Goal: Information Seeking & Learning: Learn about a topic

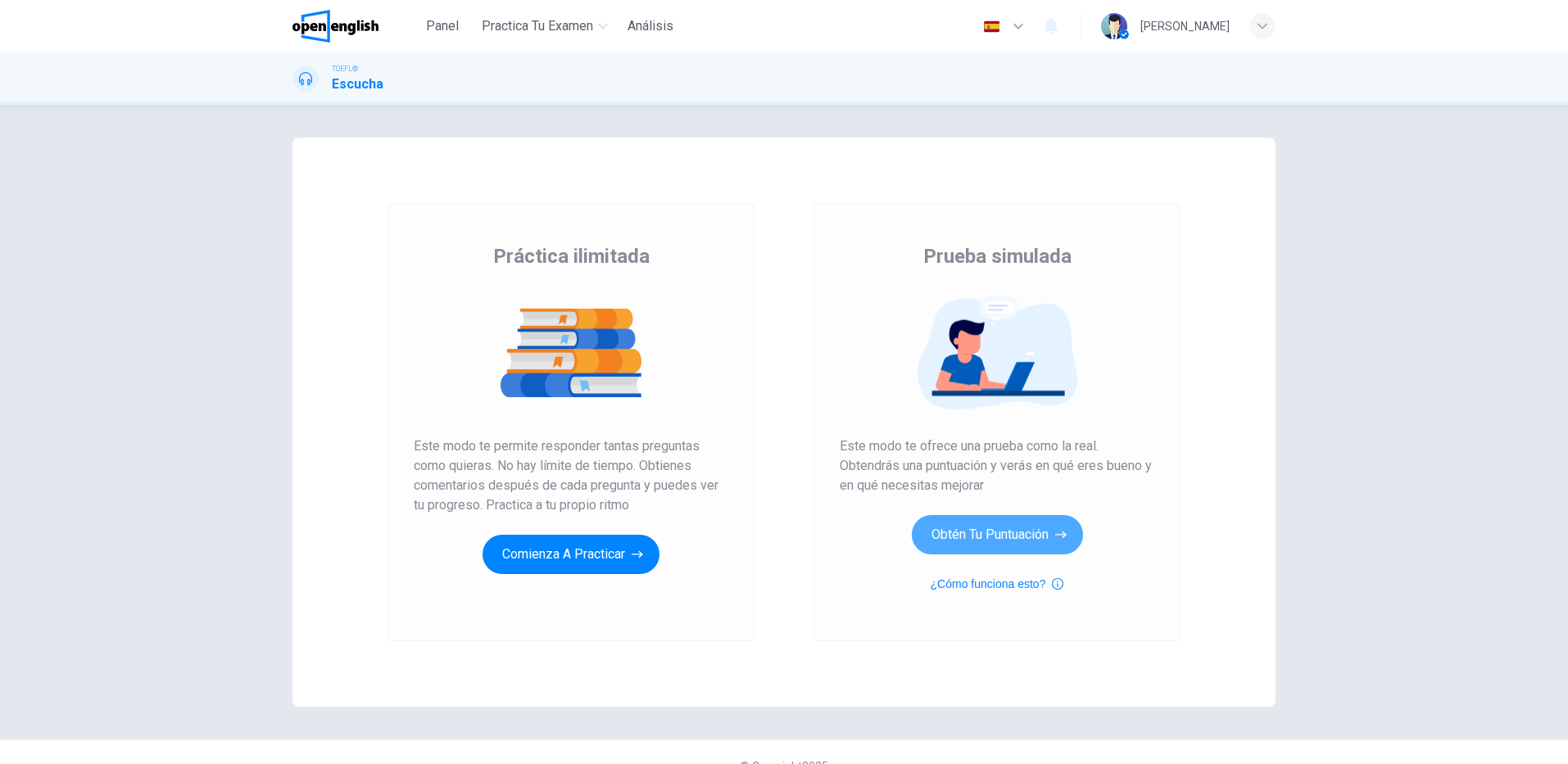
click at [1002, 547] on button "Obtén tu puntuación" at bounding box center [997, 535] width 171 height 40
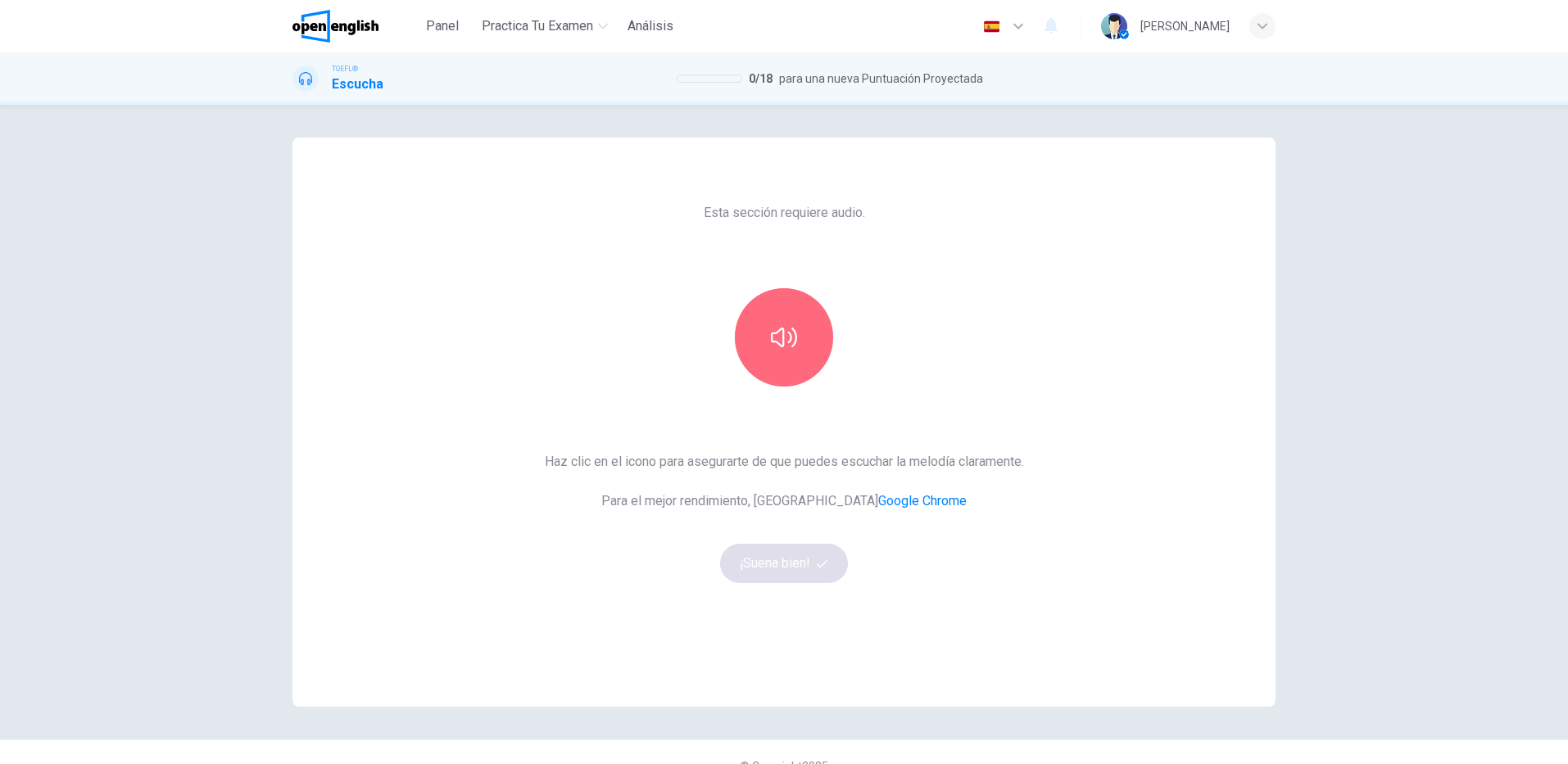
click at [793, 361] on button "button" at bounding box center [783, 337] width 98 height 98
click at [803, 551] on button "¡Suena bien!" at bounding box center [783, 563] width 128 height 40
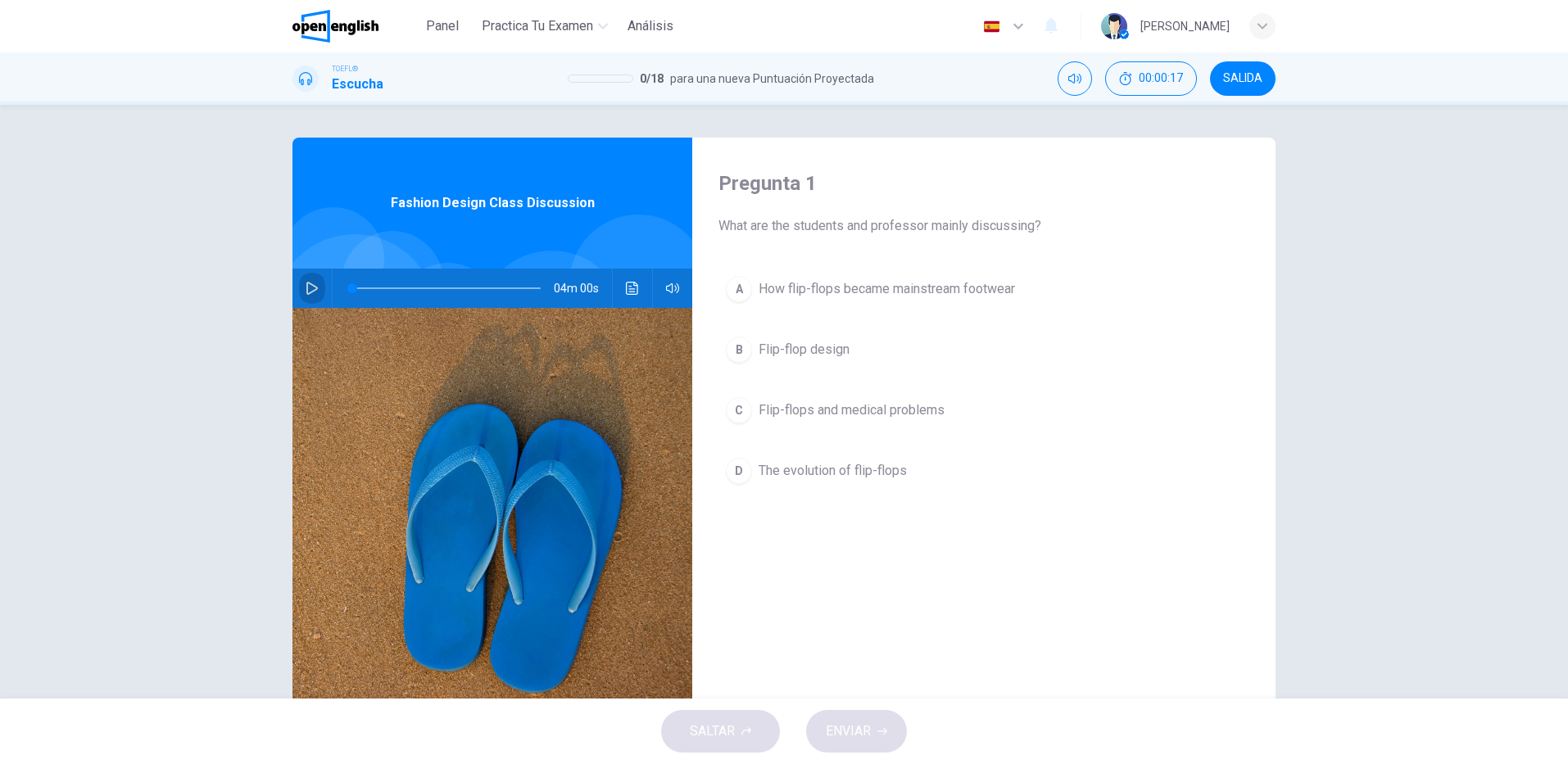
click at [305, 292] on icon "button" at bounding box center [311, 288] width 13 height 13
click at [739, 476] on div "D" at bounding box center [739, 470] width 27 height 27
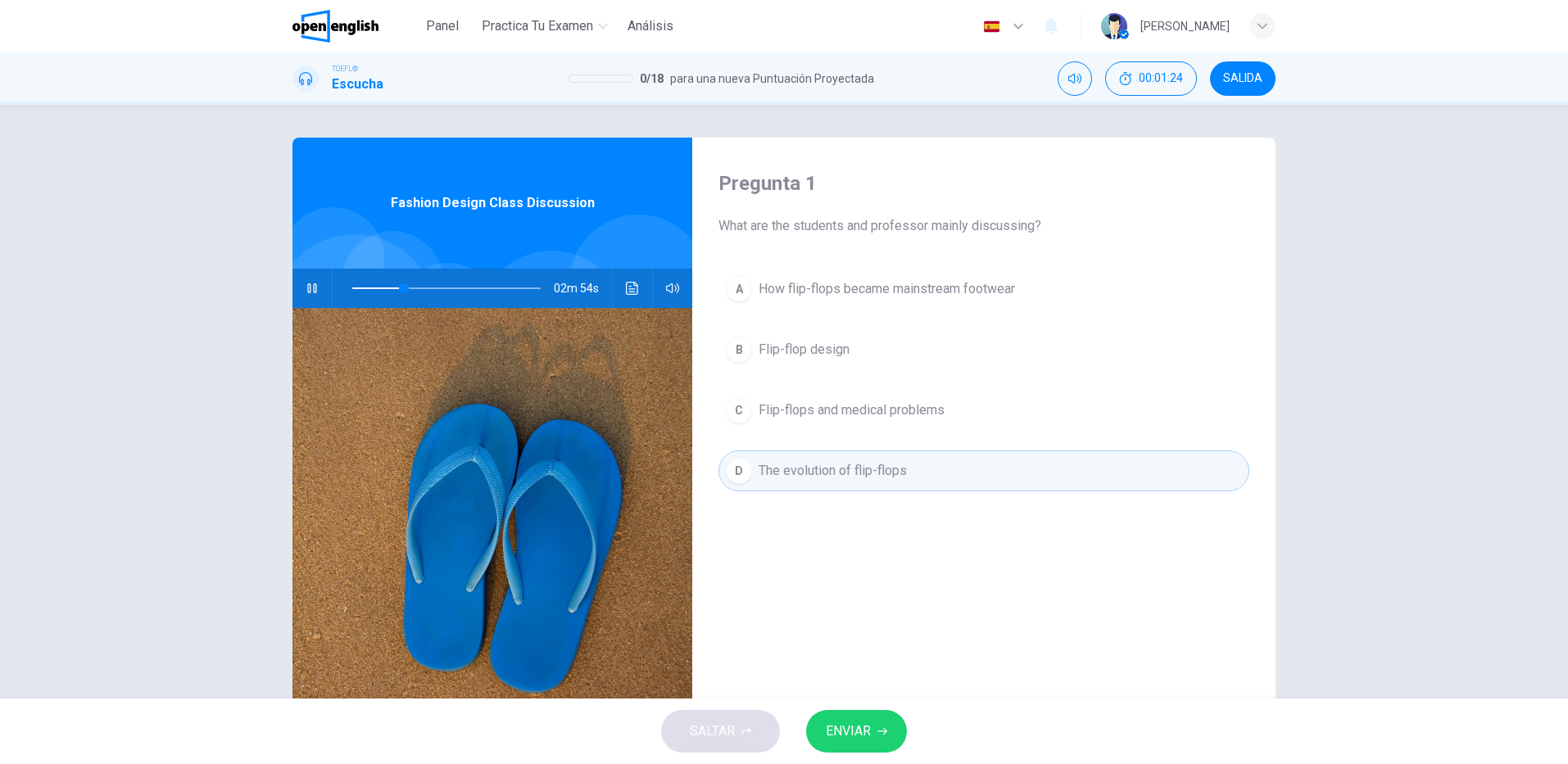
click at [853, 723] on span "ENVIAR" at bounding box center [848, 730] width 45 height 23
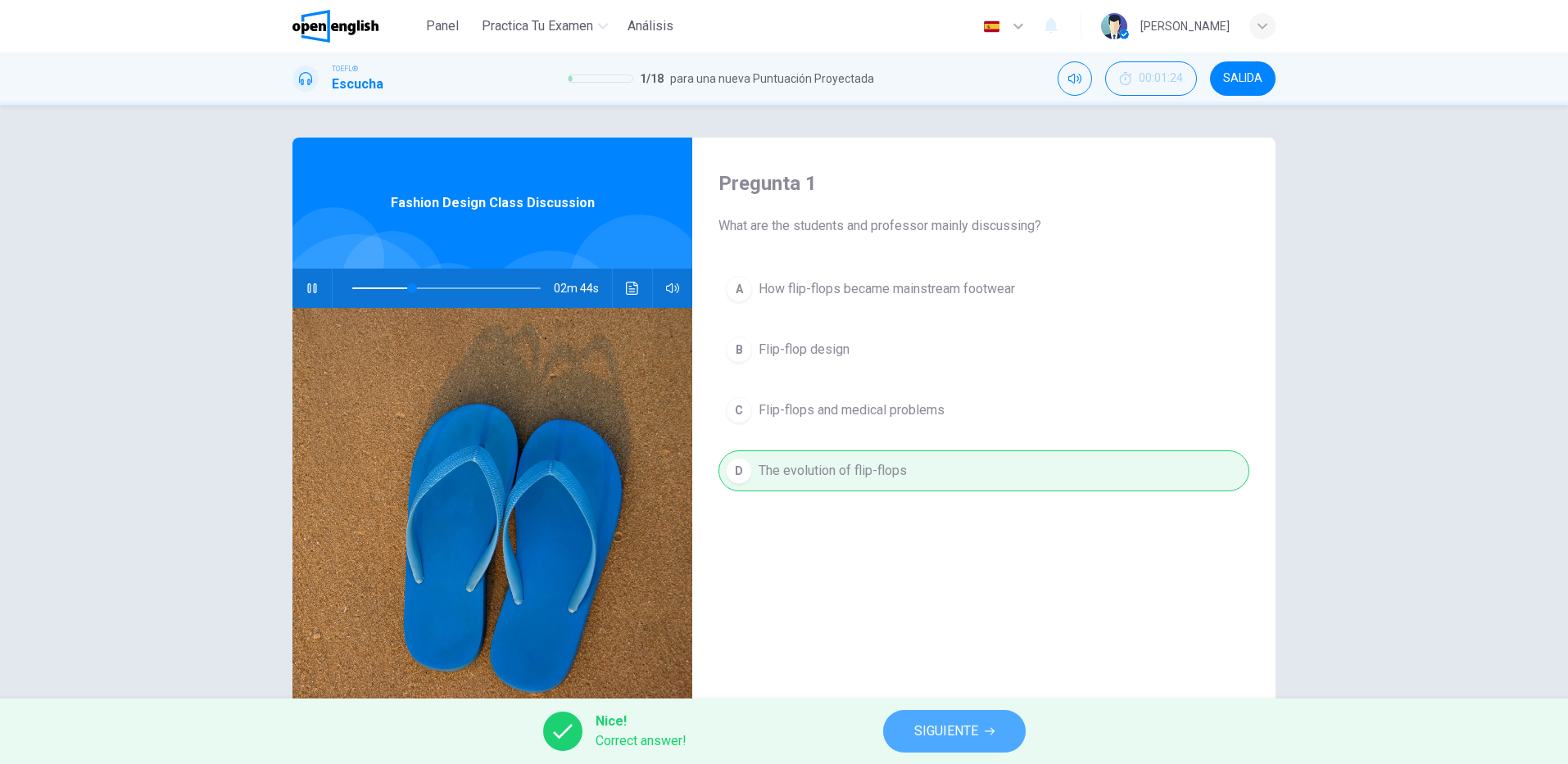
click at [934, 725] on span "SIGUIENTE" at bounding box center [946, 730] width 64 height 23
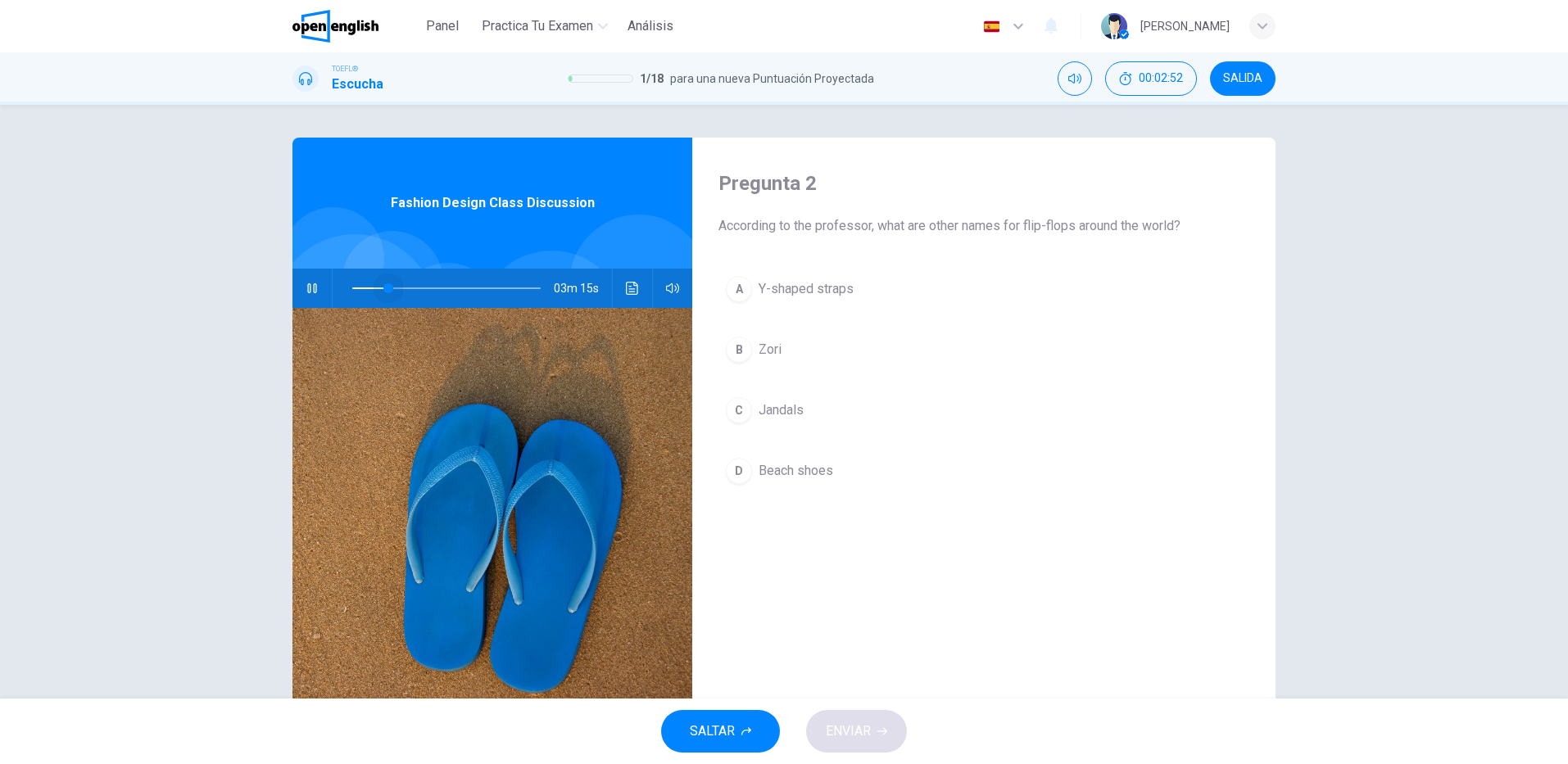
click at [386, 289] on span at bounding box center [446, 288] width 189 height 23
click at [375, 286] on span at bounding box center [446, 288] width 189 height 23
click at [961, 517] on div "A Y-shaped straps B Zori C Jandals D Beach shoes" at bounding box center [984, 396] width 531 height 256
click at [390, 289] on span at bounding box center [394, 289] width 10 height 10
click at [361, 285] on span at bounding box center [446, 288] width 189 height 23
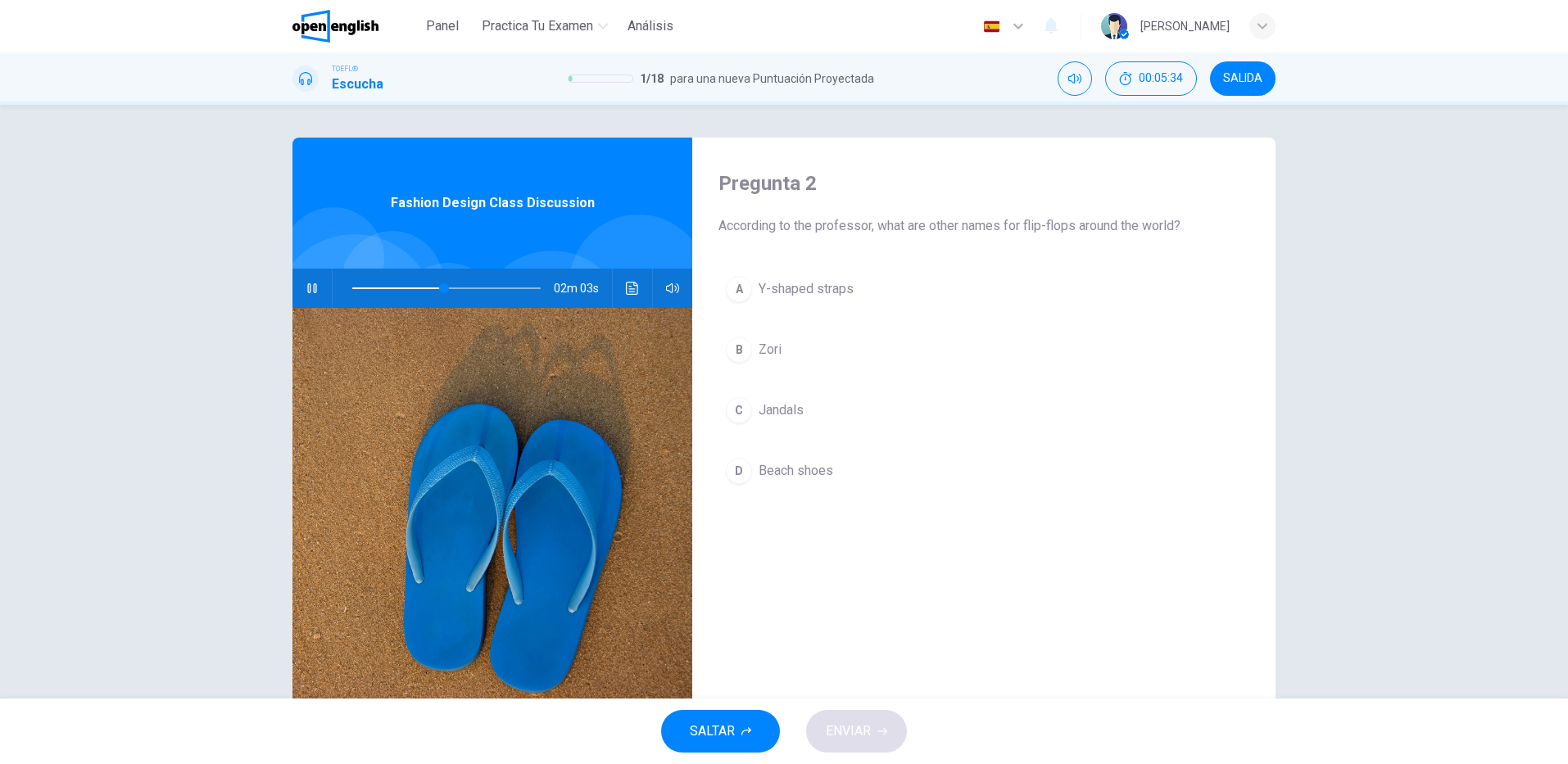
click at [390, 289] on span at bounding box center [446, 288] width 189 height 23
click at [367, 289] on span at bounding box center [446, 288] width 189 height 23
click at [742, 408] on div "C" at bounding box center [739, 410] width 27 height 27
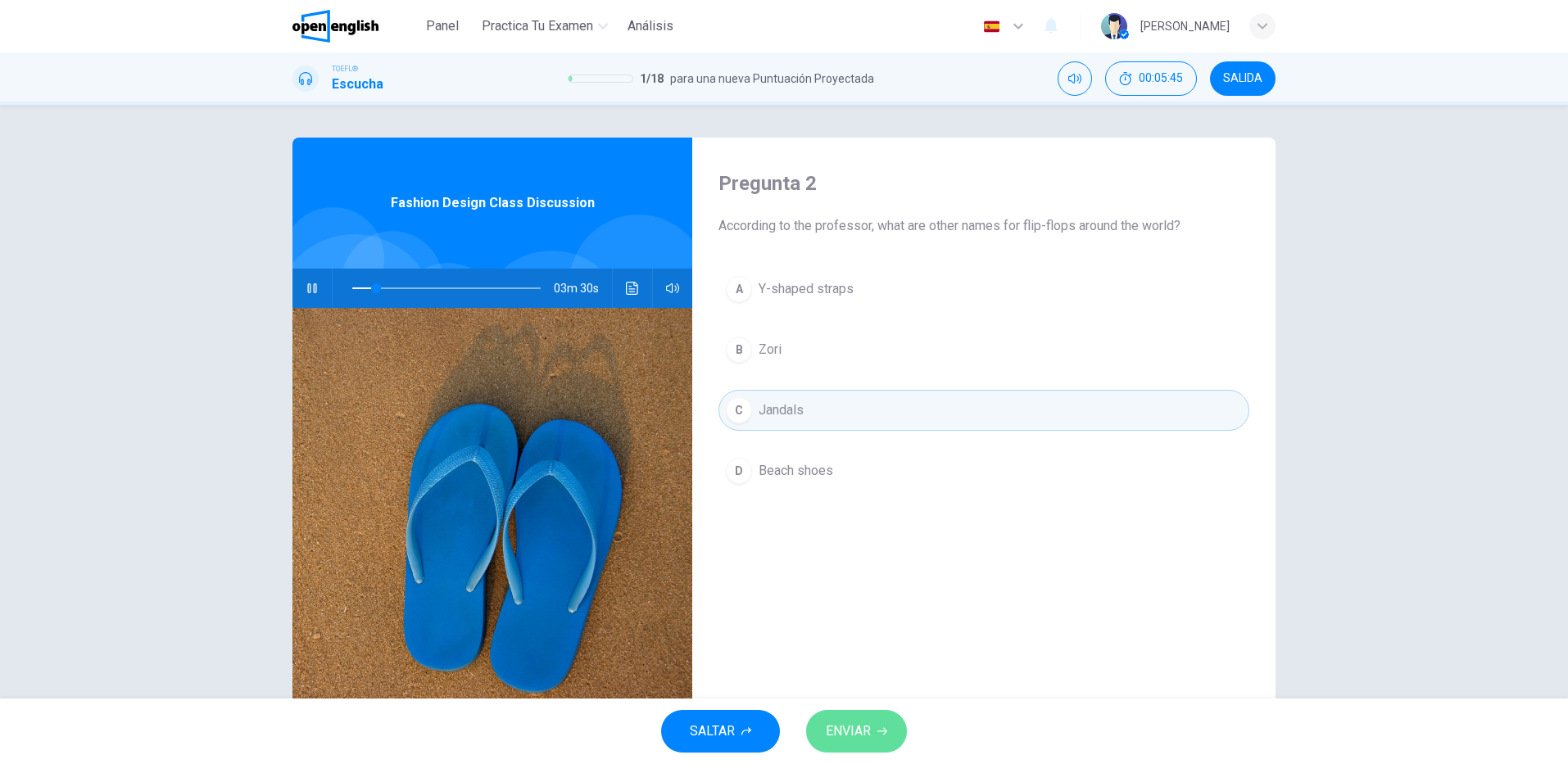
click at [841, 727] on span "ENVIAR" at bounding box center [848, 730] width 45 height 23
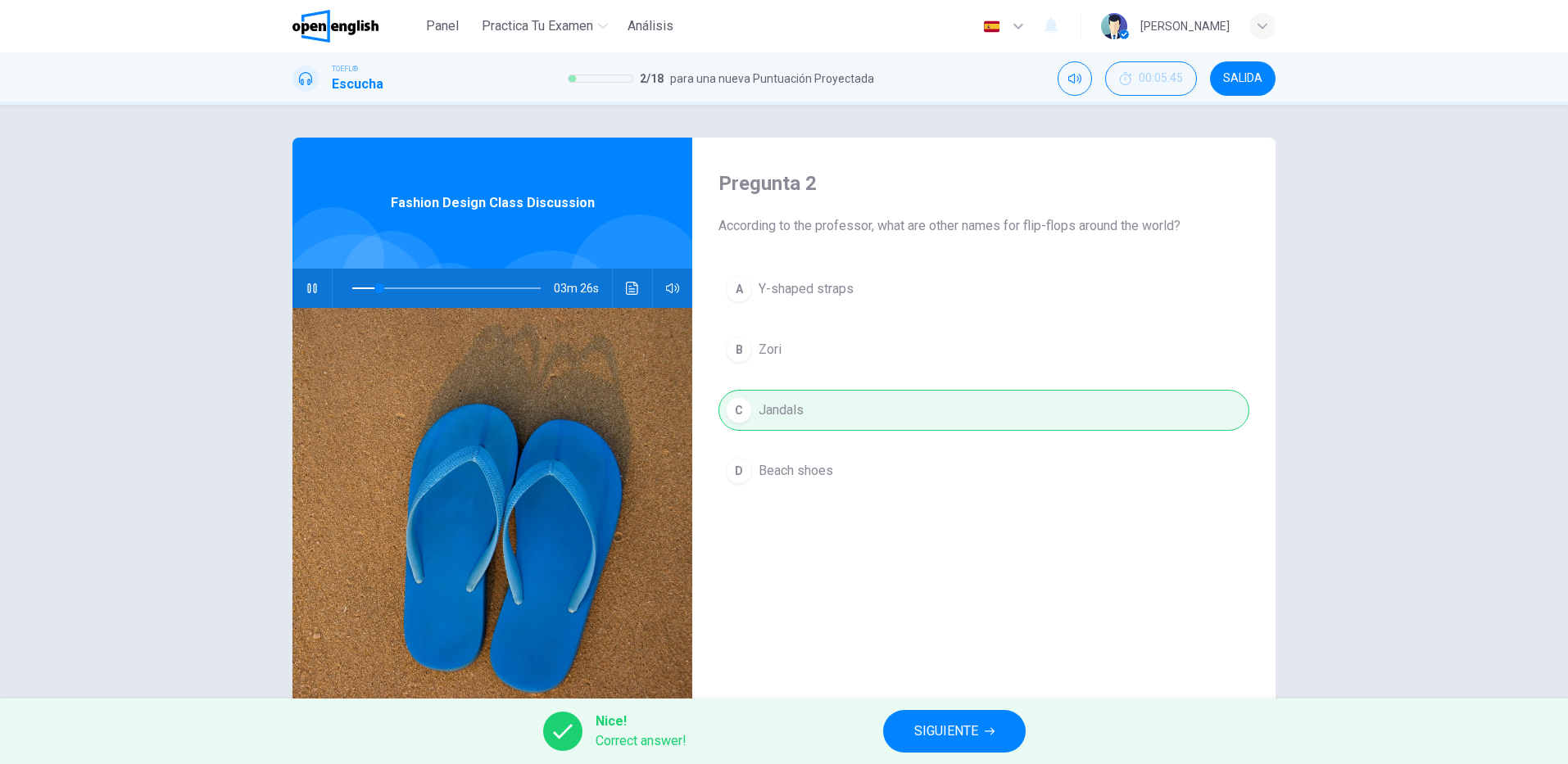
click at [941, 728] on span "SIGUIENTE" at bounding box center [946, 730] width 64 height 23
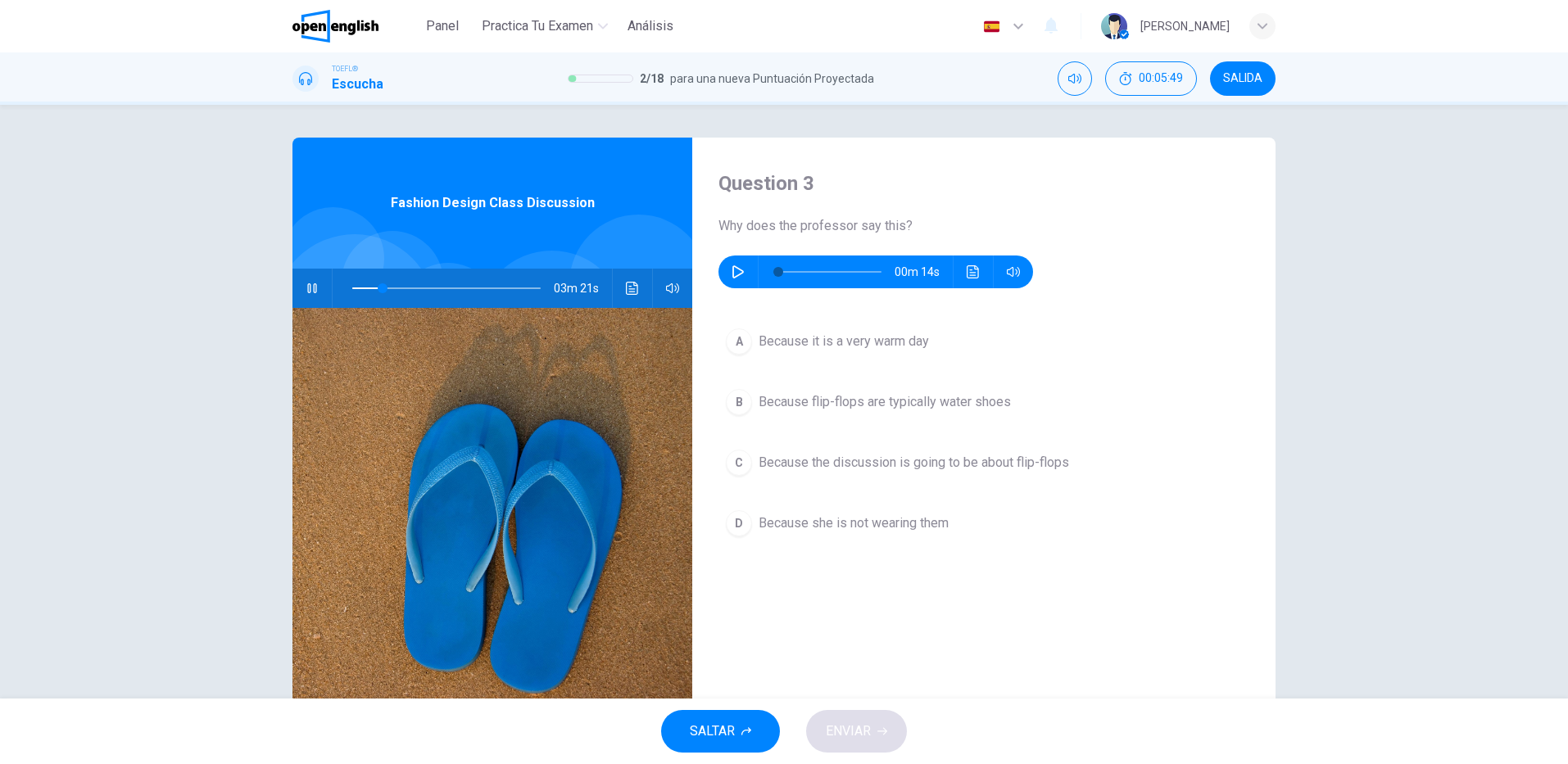
click at [308, 289] on icon "button" at bounding box center [311, 288] width 13 height 13
type input "**"
click at [735, 271] on icon "button" at bounding box center [738, 271] width 13 height 13
type input "*"
drag, startPoint x: 0, startPoint y: 0, endPoint x: 768, endPoint y: 406, distance: 868.7
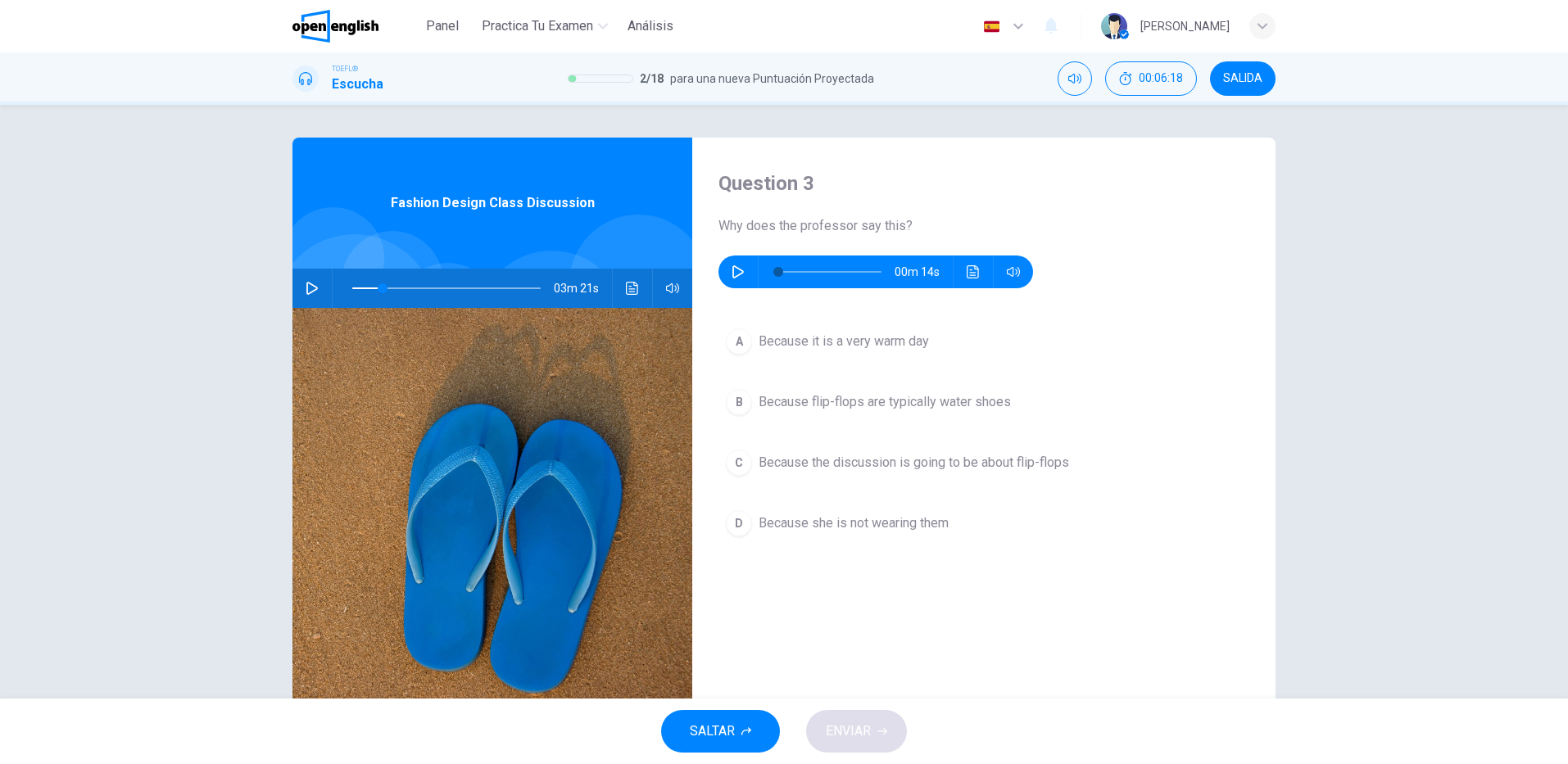
click at [768, 406] on span "Because flip-flops are typically water shoes" at bounding box center [884, 402] width 252 height 20
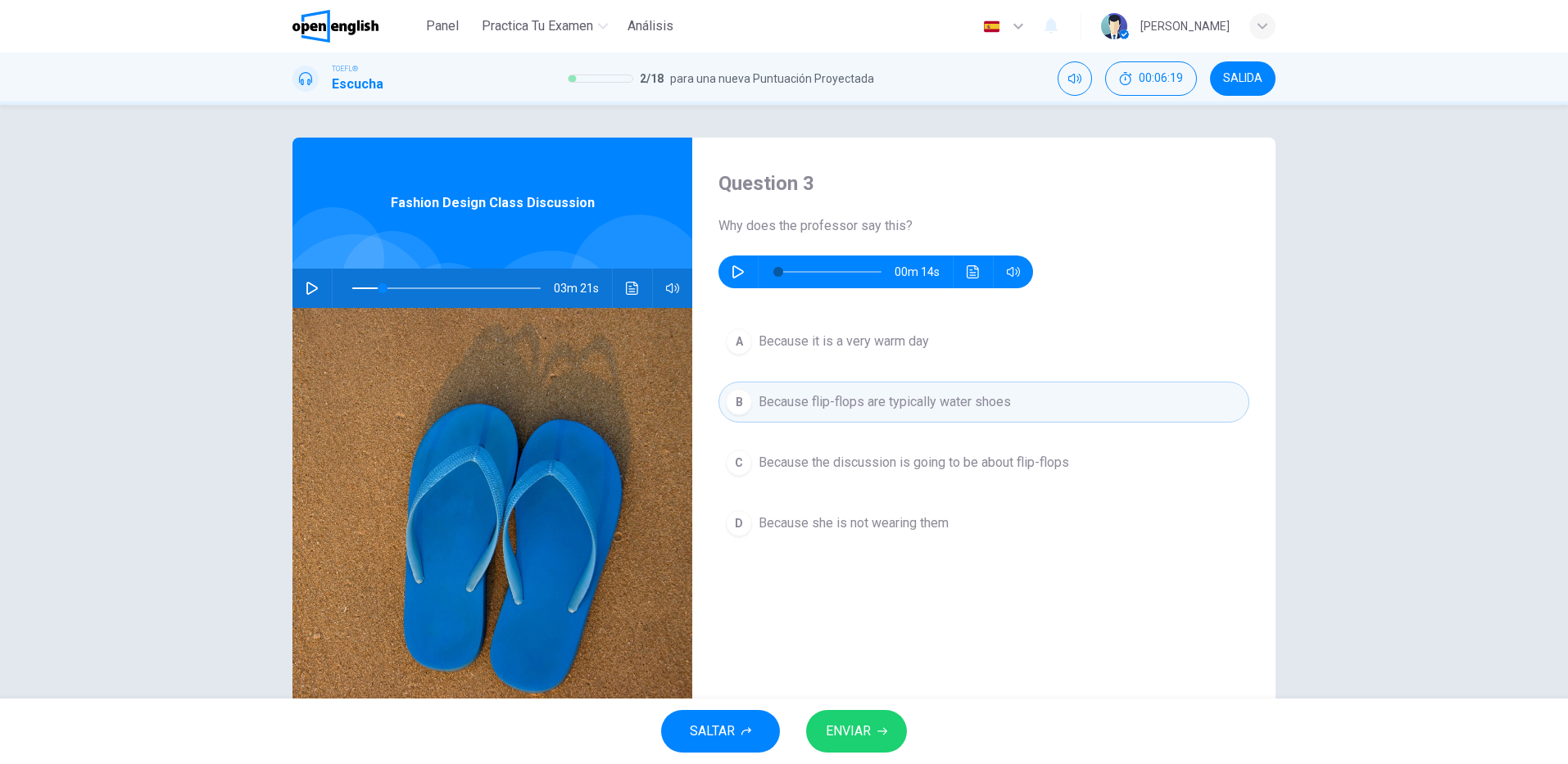
click at [854, 724] on span "ENVIAR" at bounding box center [848, 730] width 45 height 23
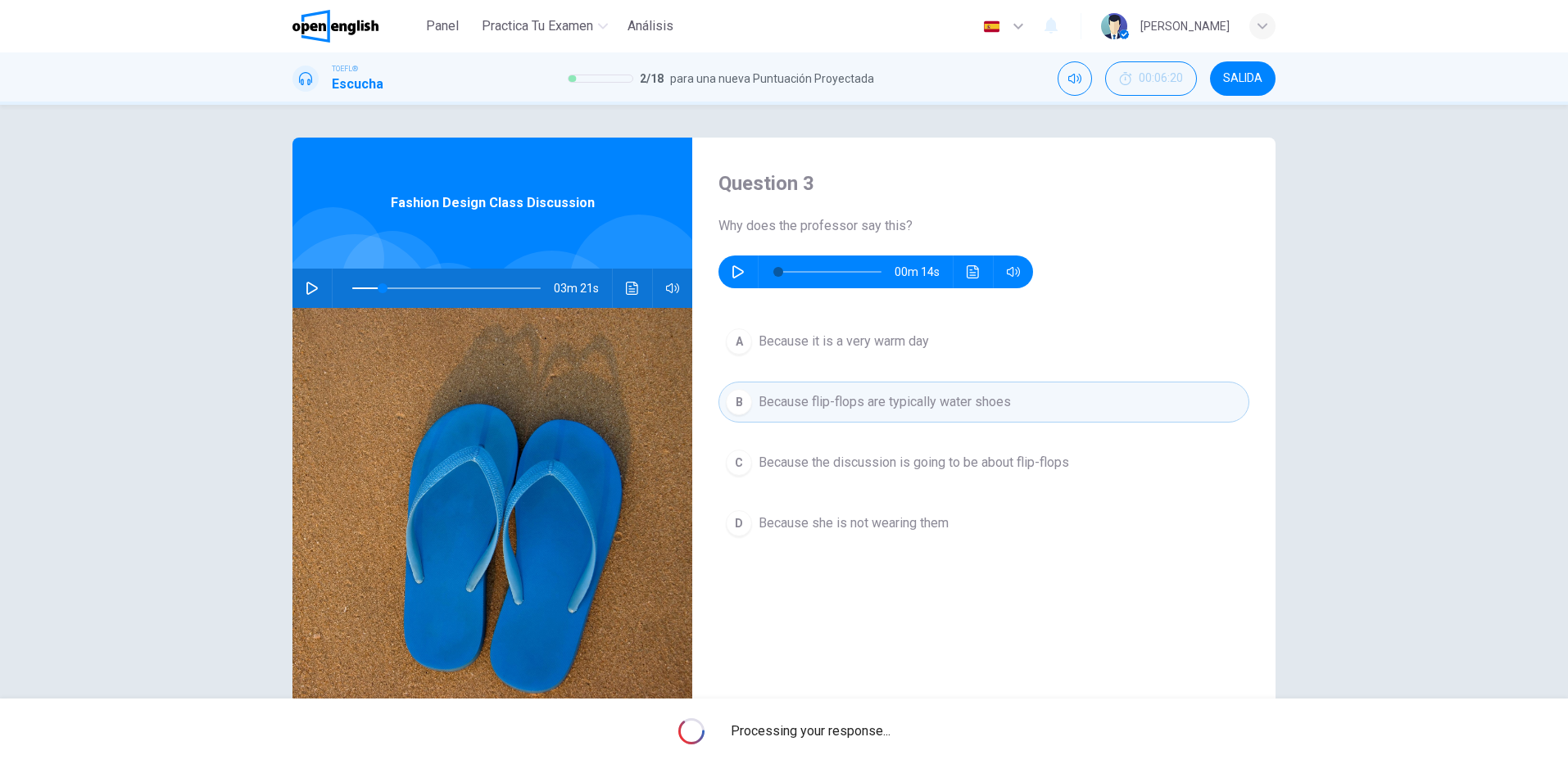
type input "**"
